Goal: Information Seeking & Learning: Learn about a topic

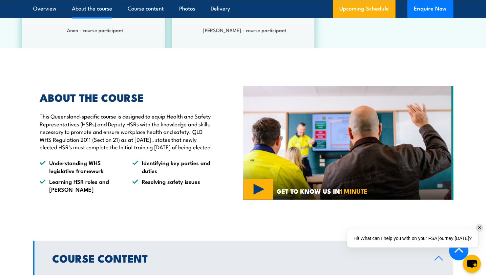
scroll to position [477, 0]
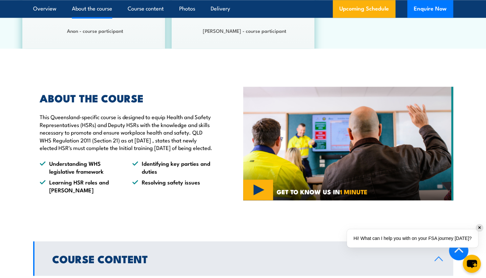
click at [105, 138] on p "This Queensland-specific course is designed to equip Health and Safety Represen…" at bounding box center [126, 132] width 173 height 38
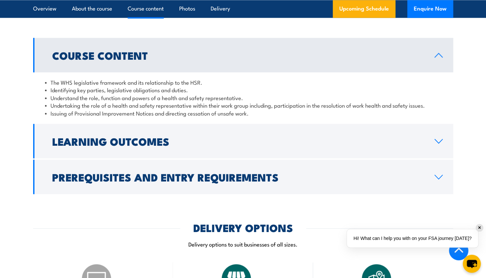
scroll to position [682, 0]
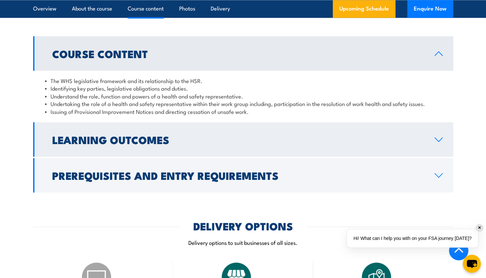
click at [107, 143] on h2 "Learning Outcomes" at bounding box center [238, 139] width 372 height 9
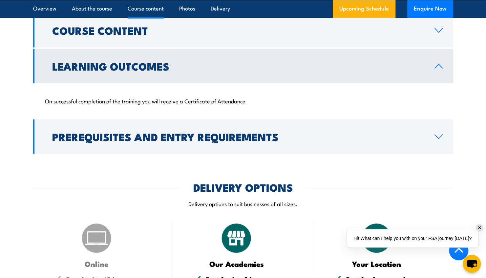
scroll to position [705, 0]
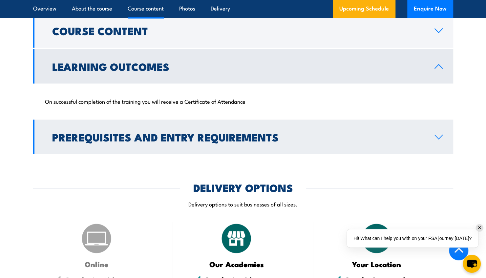
click at [111, 153] on link "Prerequisites and Entry Requirements" at bounding box center [243, 137] width 420 height 34
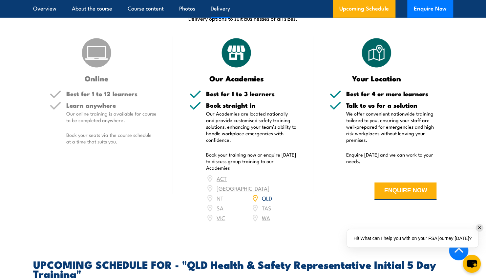
scroll to position [1245, 0]
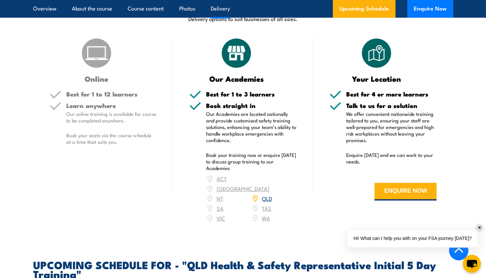
click at [111, 153] on div "Learn anywhere Our online training is available for course to be completed anyw…" at bounding box center [111, 129] width 91 height 54
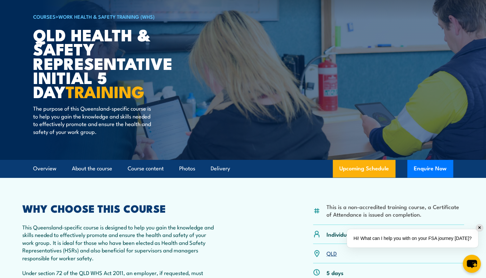
scroll to position [44, 0]
click at [140, 170] on link "Course content" at bounding box center [146, 168] width 36 height 17
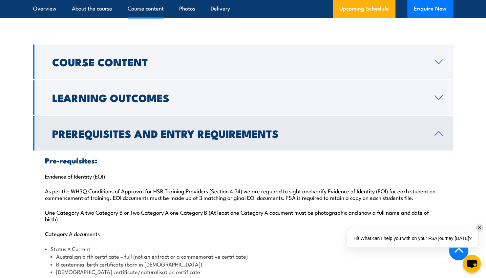
scroll to position [685, 0]
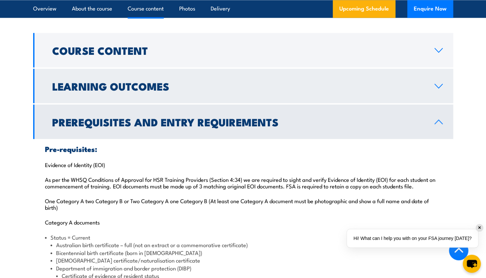
click at [137, 89] on h2 "Learning Outcomes" at bounding box center [238, 85] width 372 height 9
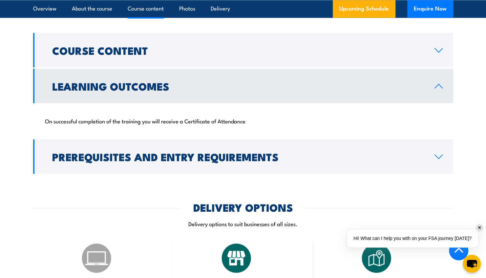
click at [137, 89] on h2 "Learning Outcomes" at bounding box center [238, 85] width 372 height 9
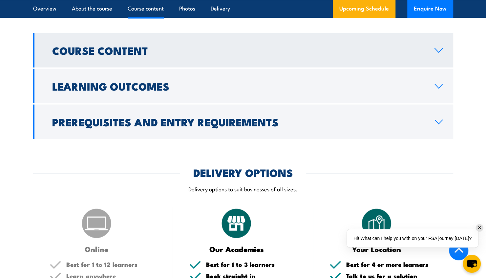
click at [142, 42] on link "Course Content" at bounding box center [243, 50] width 420 height 34
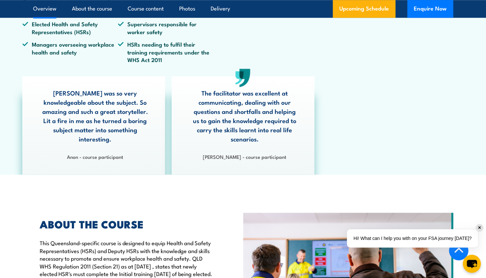
scroll to position [211, 0]
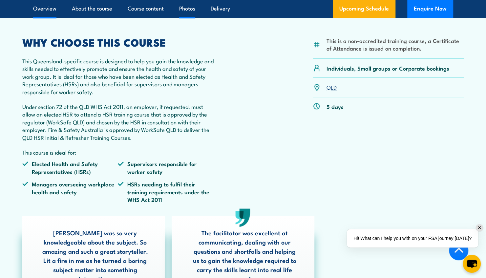
click at [194, 12] on link "Photos" at bounding box center [187, 8] width 16 height 17
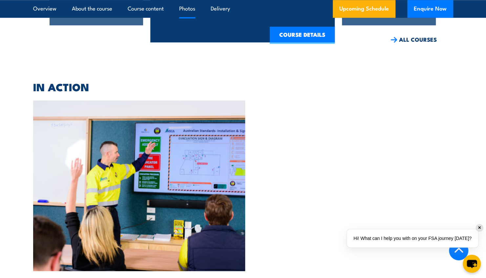
scroll to position [1809, 0]
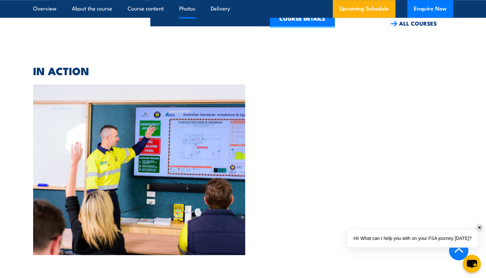
click at [208, 93] on img at bounding box center [139, 169] width 212 height 171
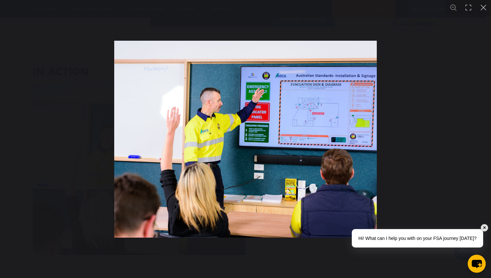
click at [110, 104] on div "You can close this modal content with the ESC key" at bounding box center [245, 139] width 491 height 278
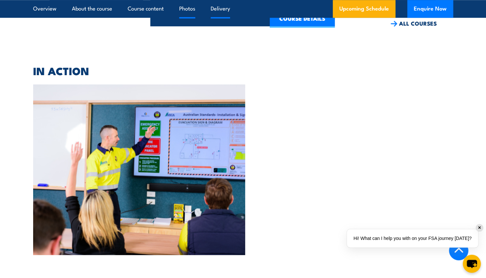
click at [215, 10] on link "Delivery" at bounding box center [220, 8] width 19 height 17
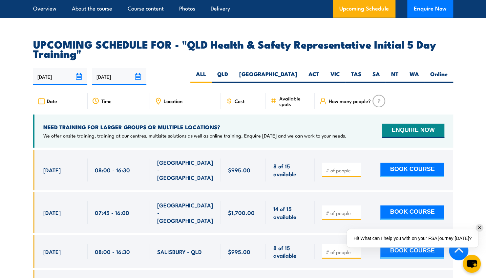
scroll to position [1126, 0]
click at [240, 99] on span "Cost" at bounding box center [240, 101] width 10 height 6
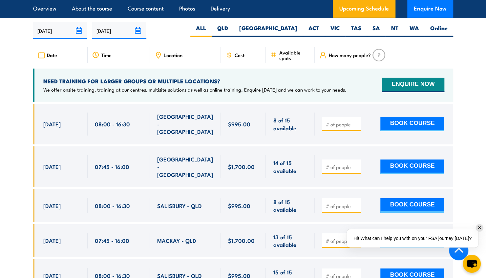
scroll to position [1172, 0]
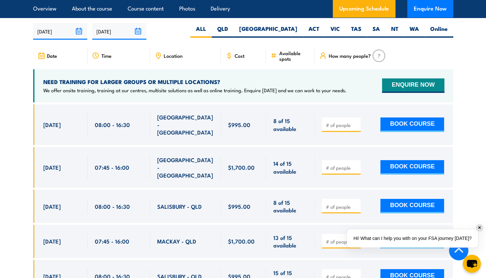
click at [240, 100] on div "NEED TRAINING FOR LARGER GROUPS OR MULTIPLE LOCATIONS? We offer onsite training…" at bounding box center [243, 85] width 420 height 33
click at [239, 98] on div "NEED TRAINING FOR LARGER GROUPS OR MULTIPLE LOCATIONS? We offer onsite training…" at bounding box center [243, 85] width 420 height 33
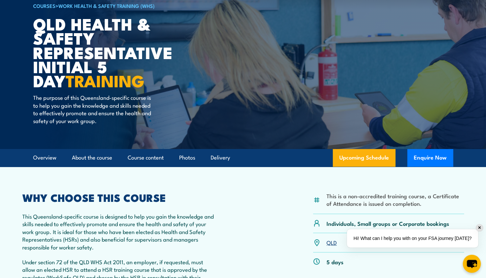
scroll to position [0, 0]
